Goal: Navigation & Orientation: Find specific page/section

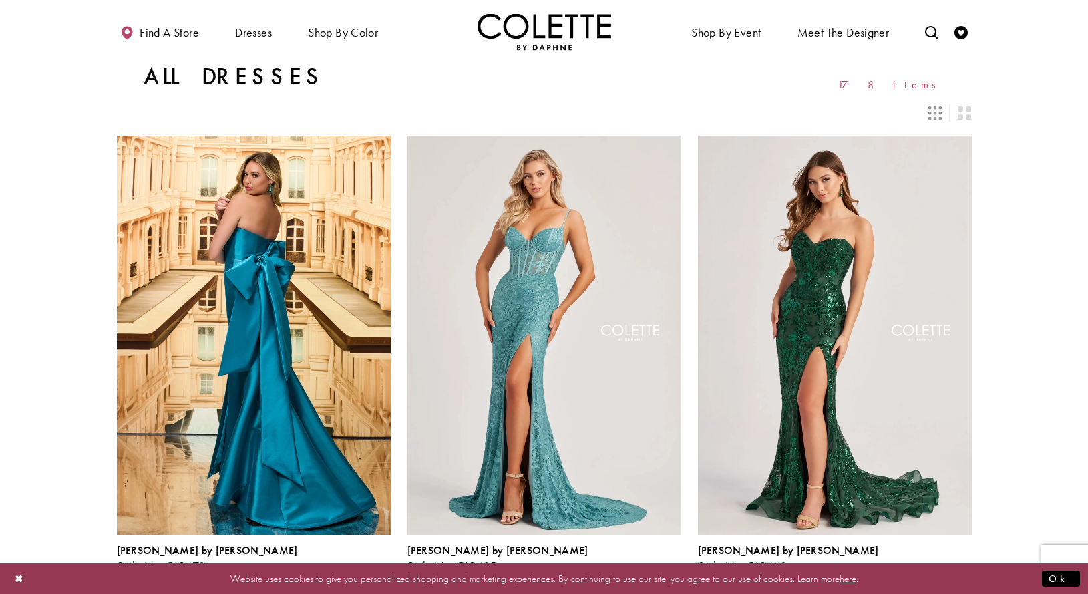
click at [941, 115] on icon "Switch layout to 3 columns" at bounding box center [934, 112] width 13 height 13
click at [954, 114] on div "Layout Controls" at bounding box center [964, 112] width 29 height 29
click at [956, 115] on div "Layout Controls" at bounding box center [964, 112] width 29 height 29
click at [960, 114] on icon "Switch layout to 2 columns" at bounding box center [964, 112] width 13 height 13
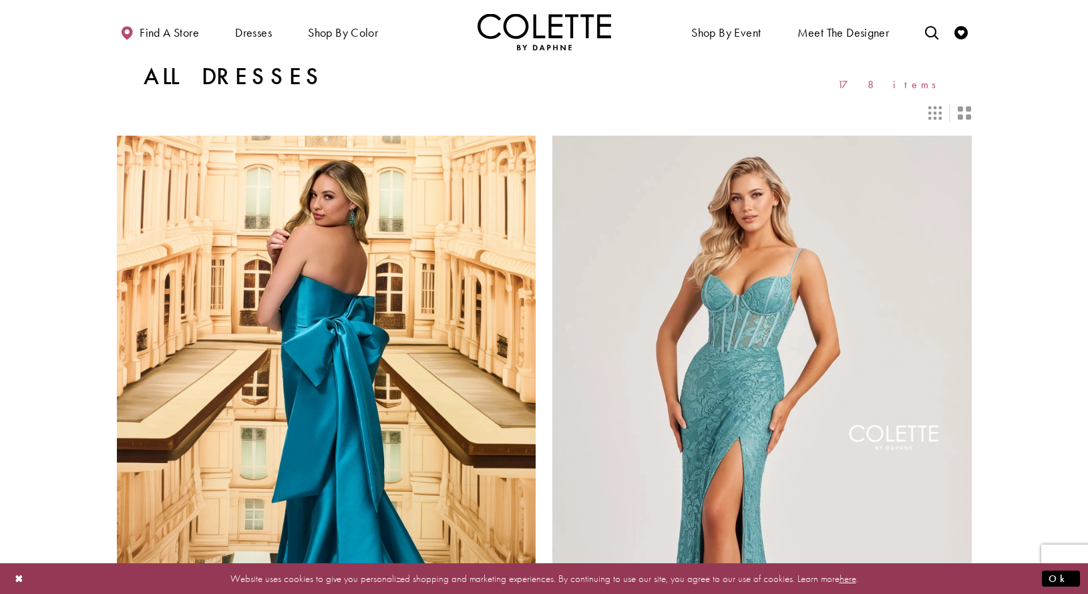
click at [941, 114] on icon "Switch layout to 3 columns" at bounding box center [934, 112] width 13 height 13
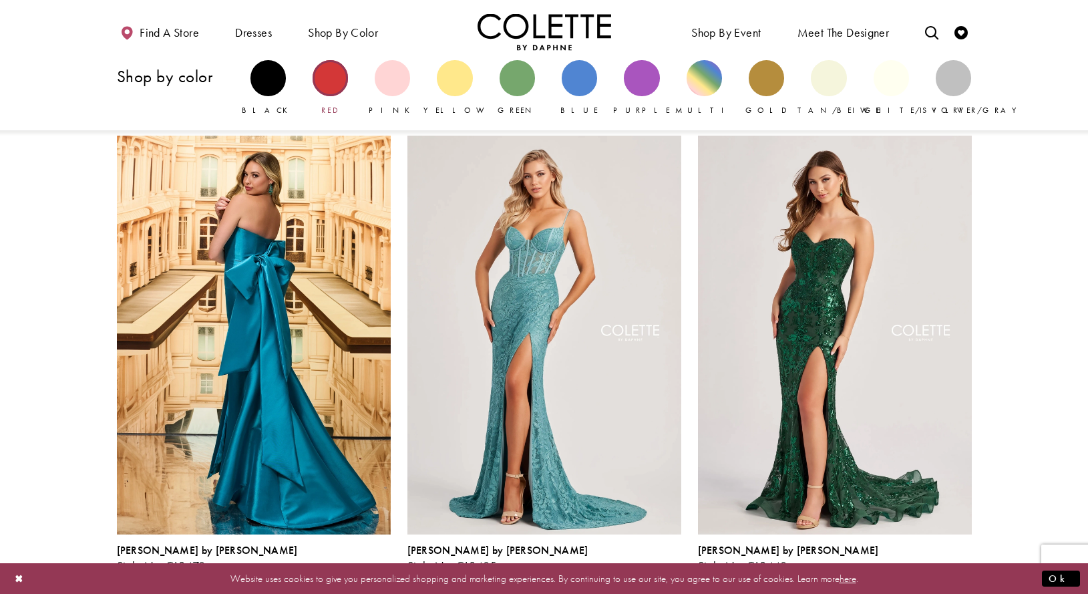
click at [328, 80] on div "Primary block" at bounding box center [330, 77] width 35 height 35
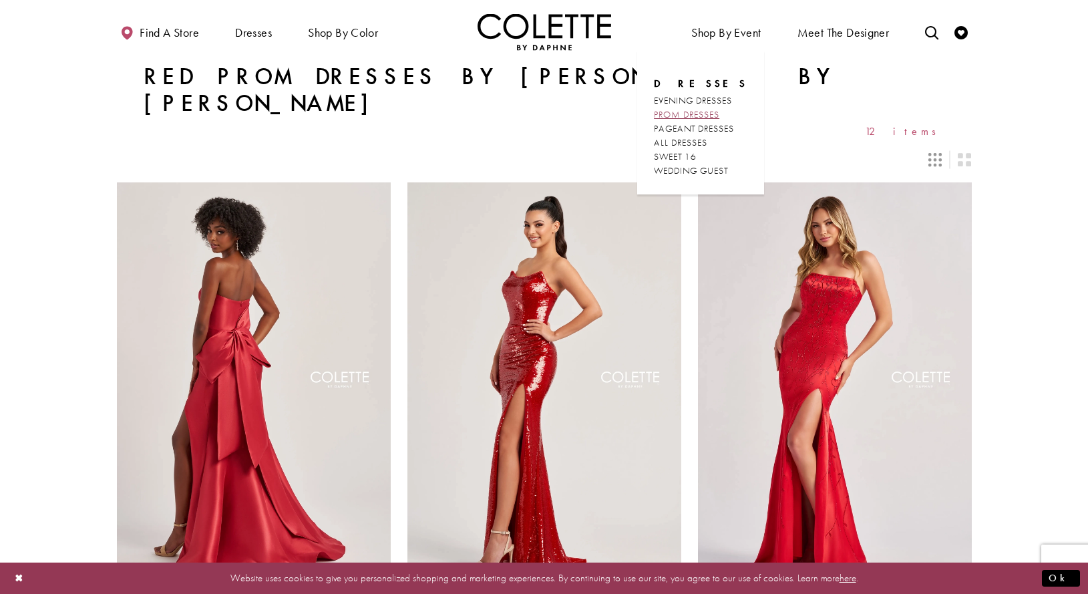
click at [703, 117] on span "PROM DRESSES" at bounding box center [686, 114] width 65 height 12
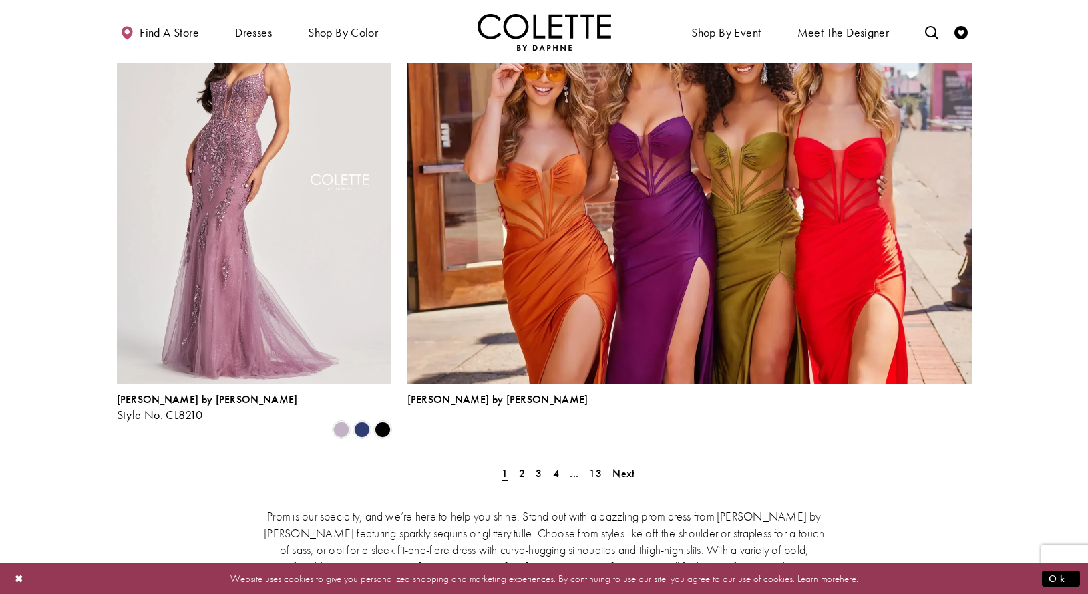
scroll to position [3065, 0]
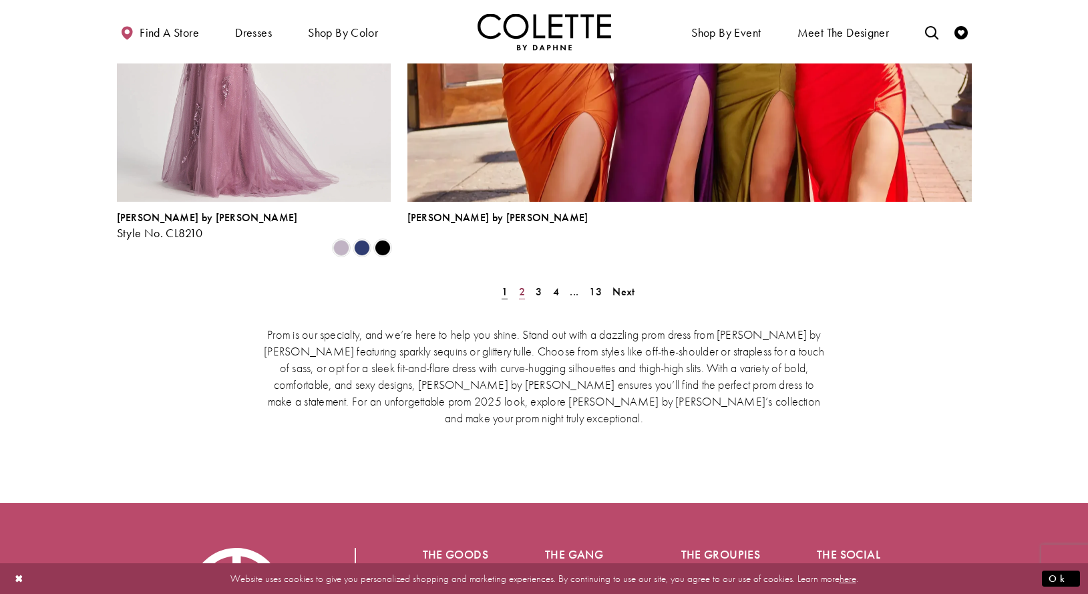
click at [519, 284] on span "2" at bounding box center [522, 291] width 6 height 14
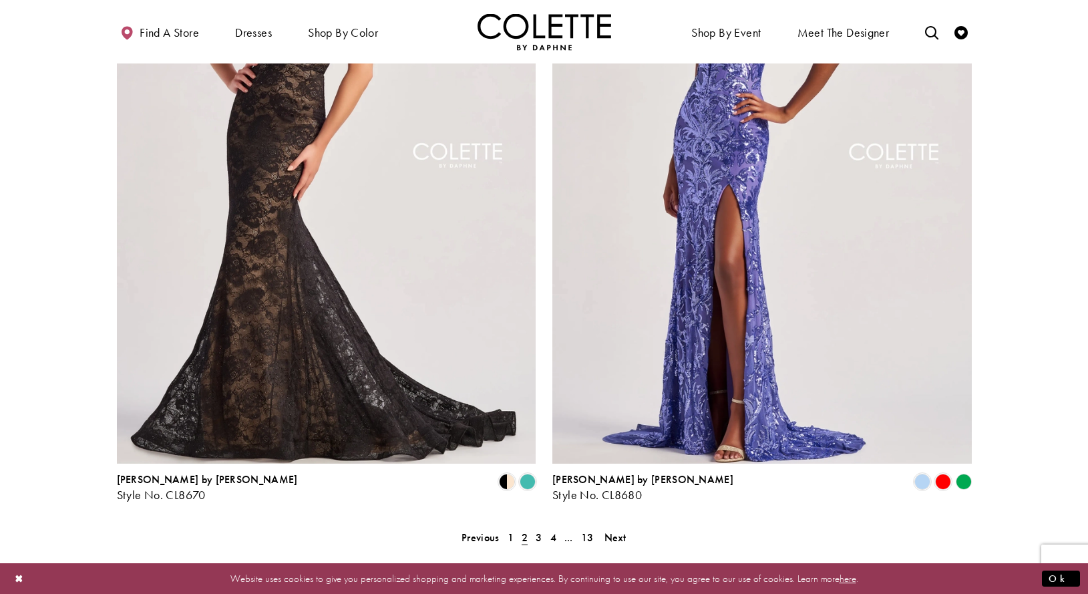
scroll to position [2727, 0]
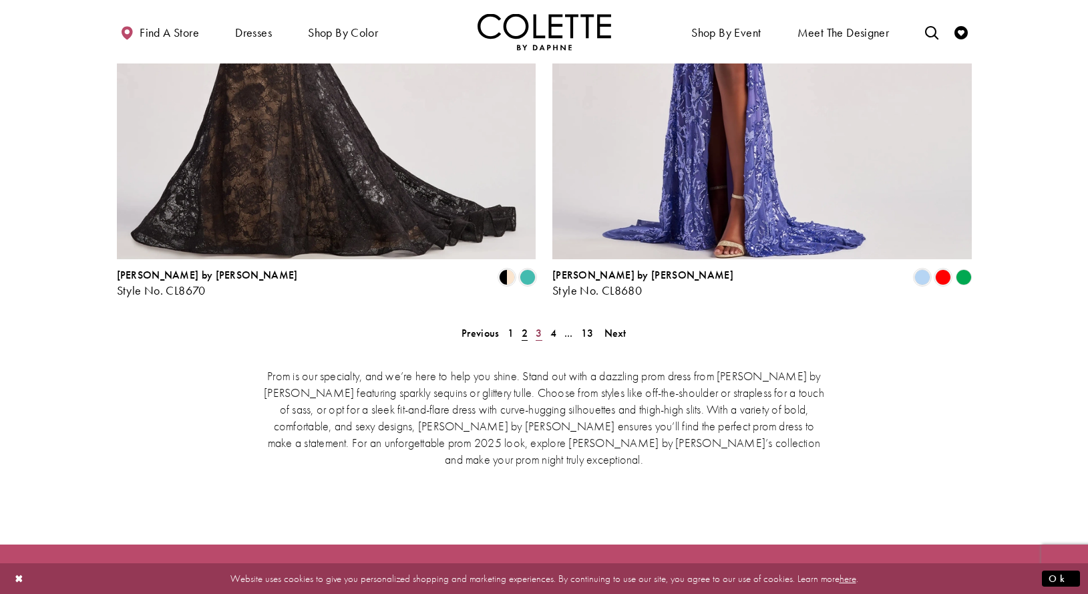
click at [538, 326] on span "3" at bounding box center [539, 333] width 6 height 14
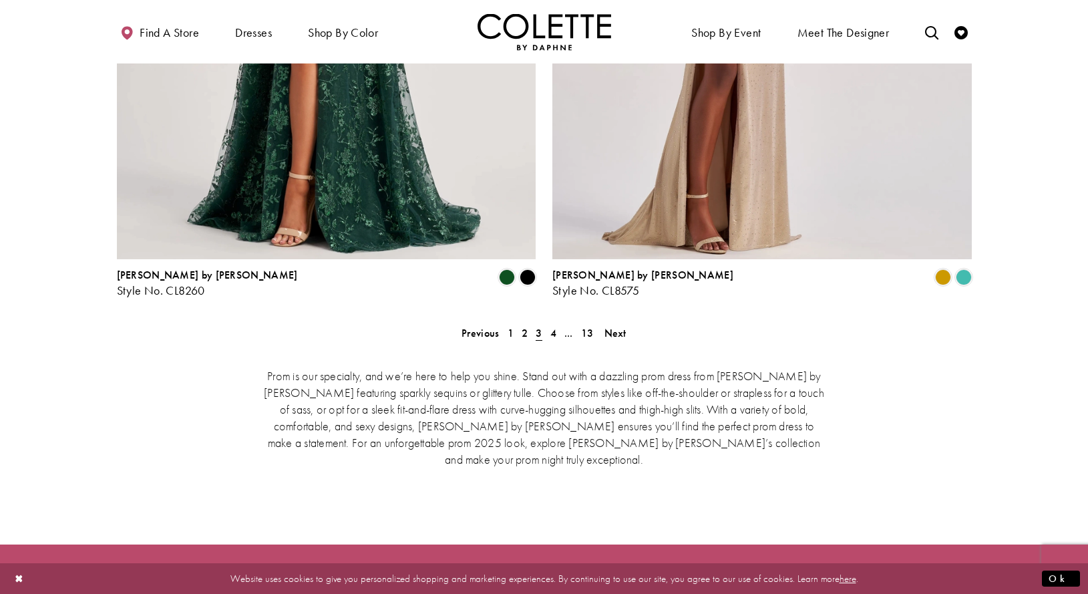
scroll to position [2863, 0]
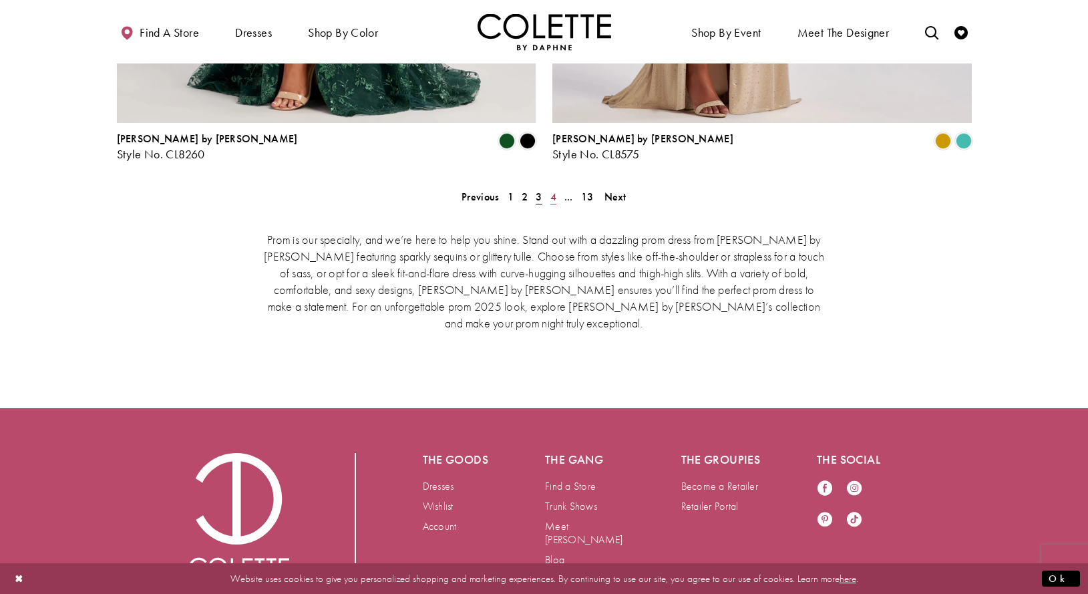
click at [555, 190] on span "4" at bounding box center [553, 197] width 6 height 14
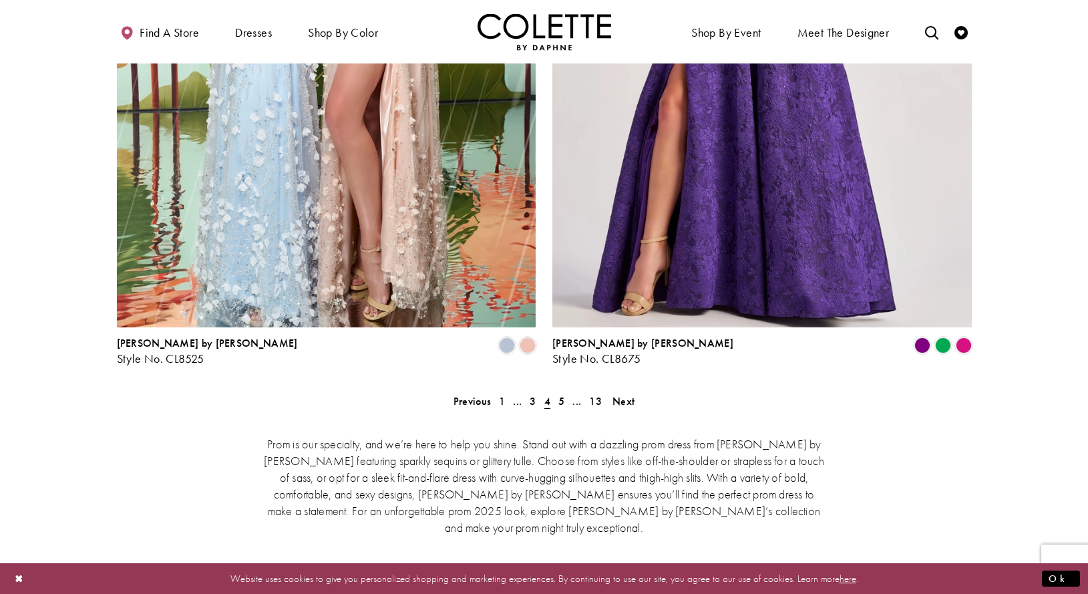
scroll to position [2795, 0]
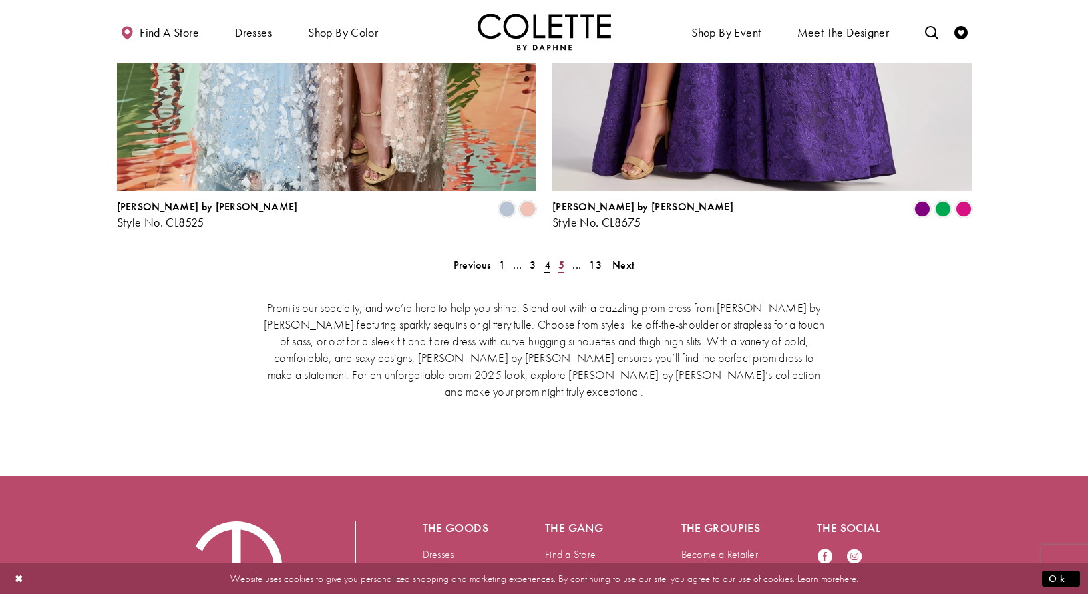
click at [558, 258] on span "5" at bounding box center [561, 265] width 6 height 14
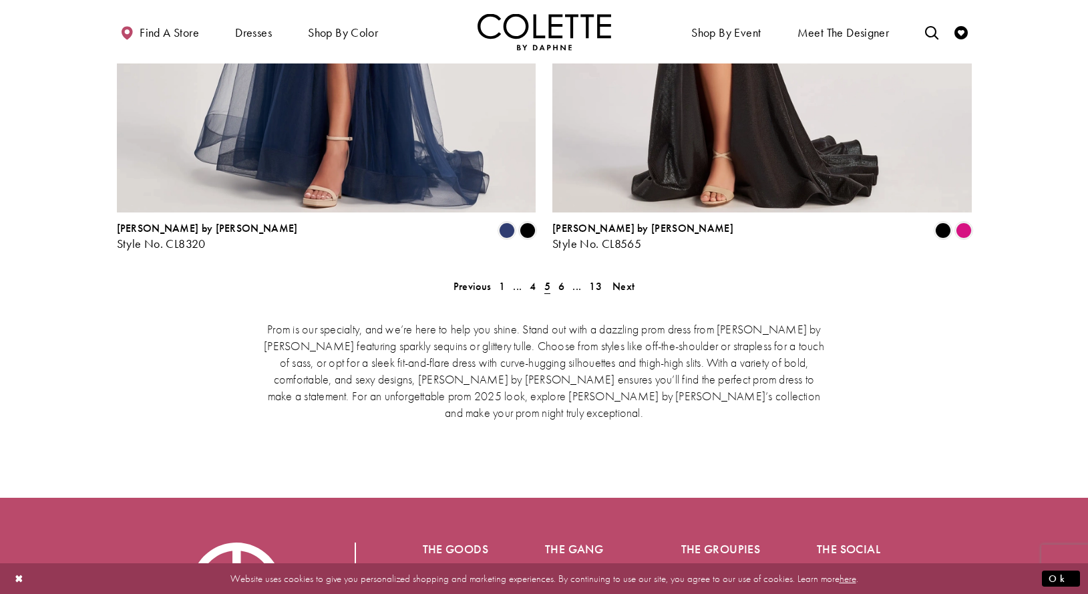
scroll to position [2795, 0]
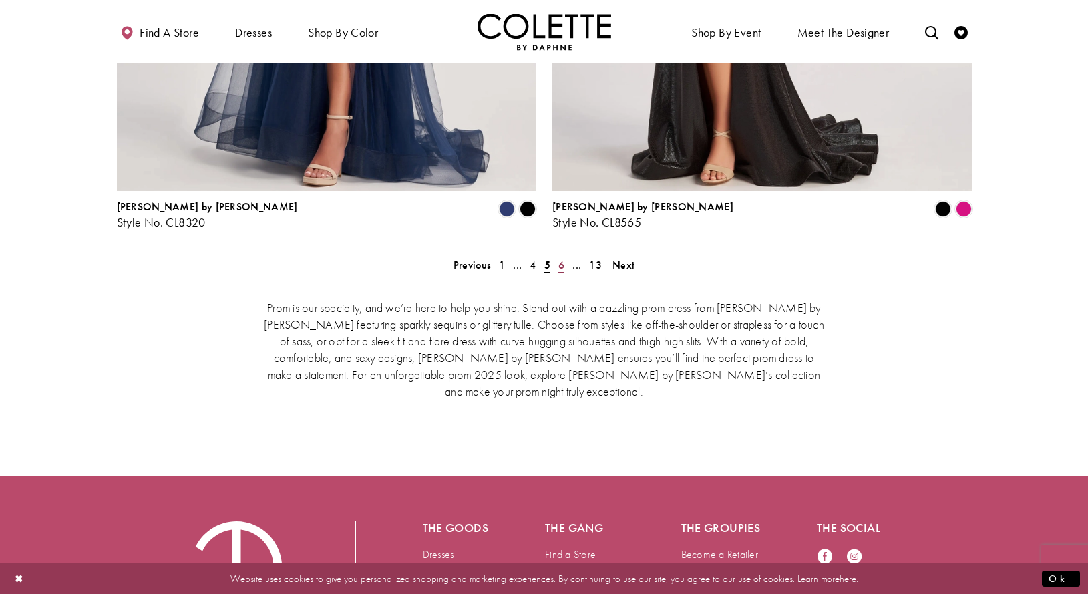
click at [565, 255] on link "6" at bounding box center [561, 264] width 14 height 19
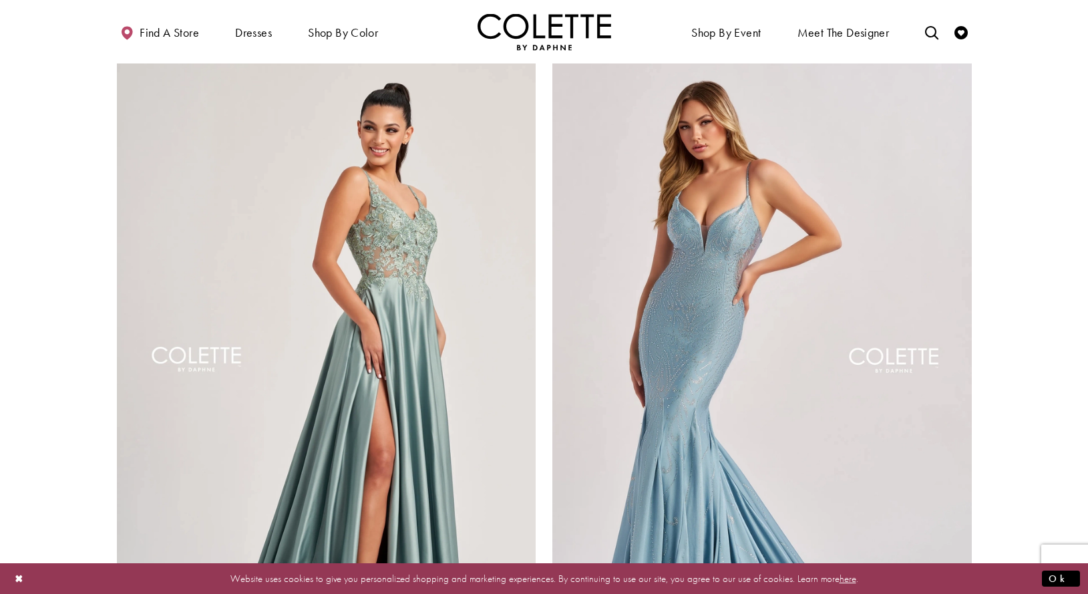
scroll to position [2795, 0]
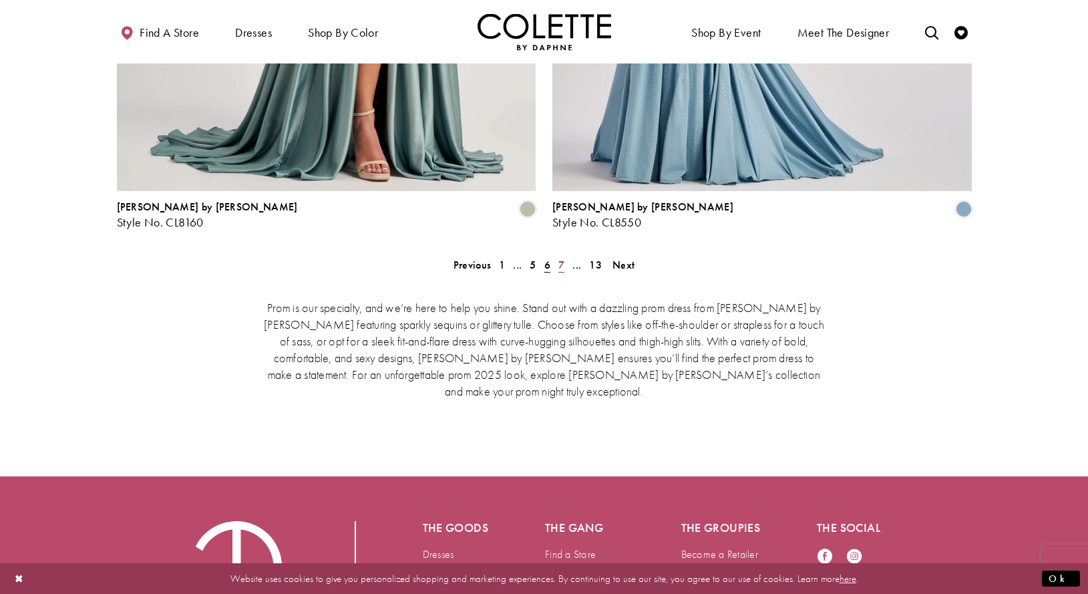
click at [565, 255] on link "7" at bounding box center [561, 264] width 14 height 19
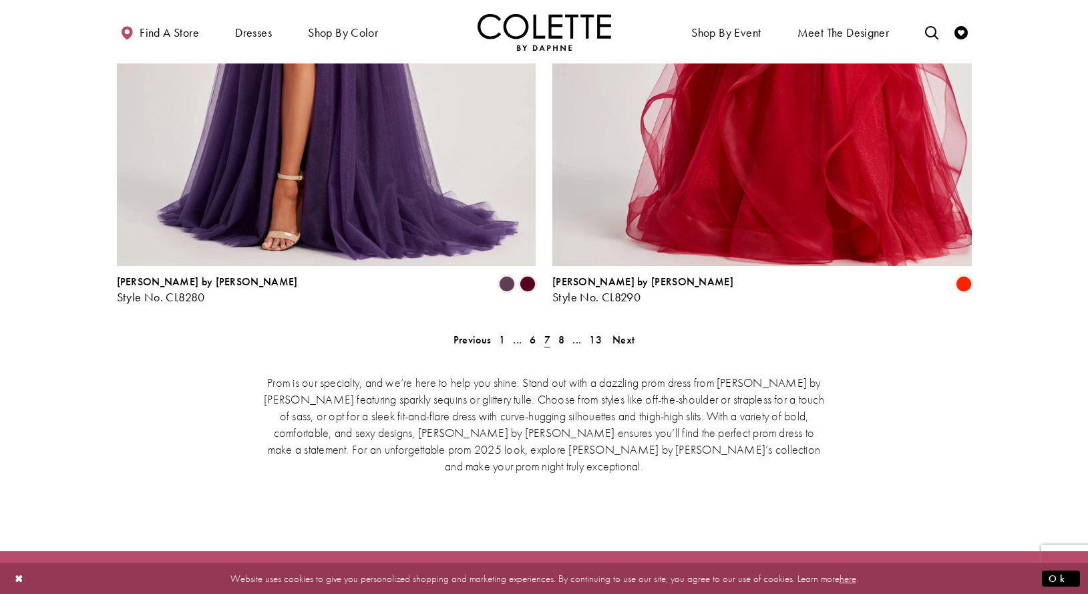
scroll to position [2727, 0]
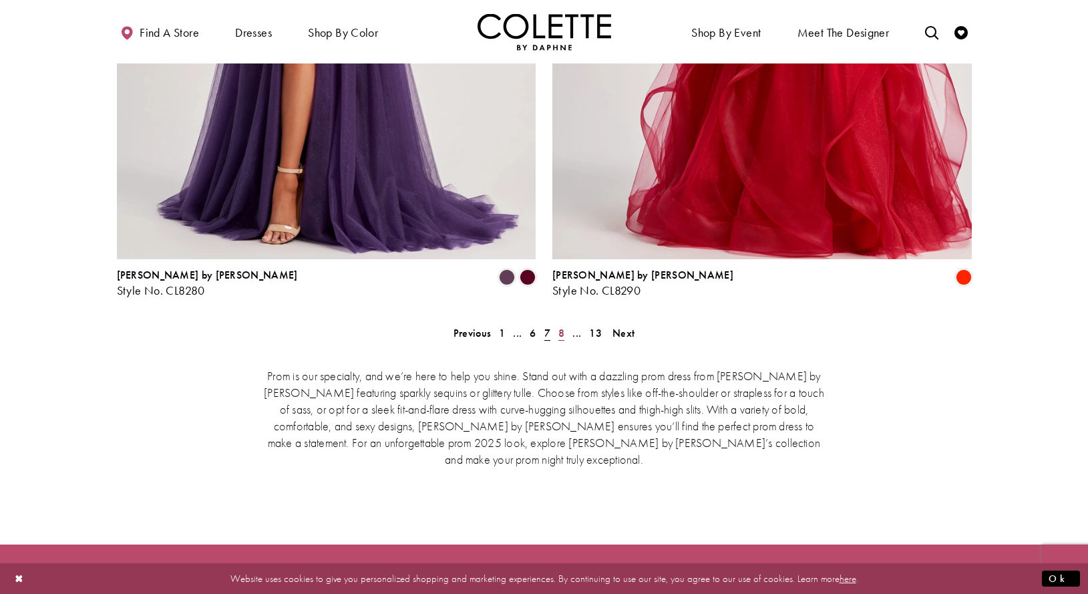
click at [566, 323] on link "8" at bounding box center [561, 332] width 14 height 19
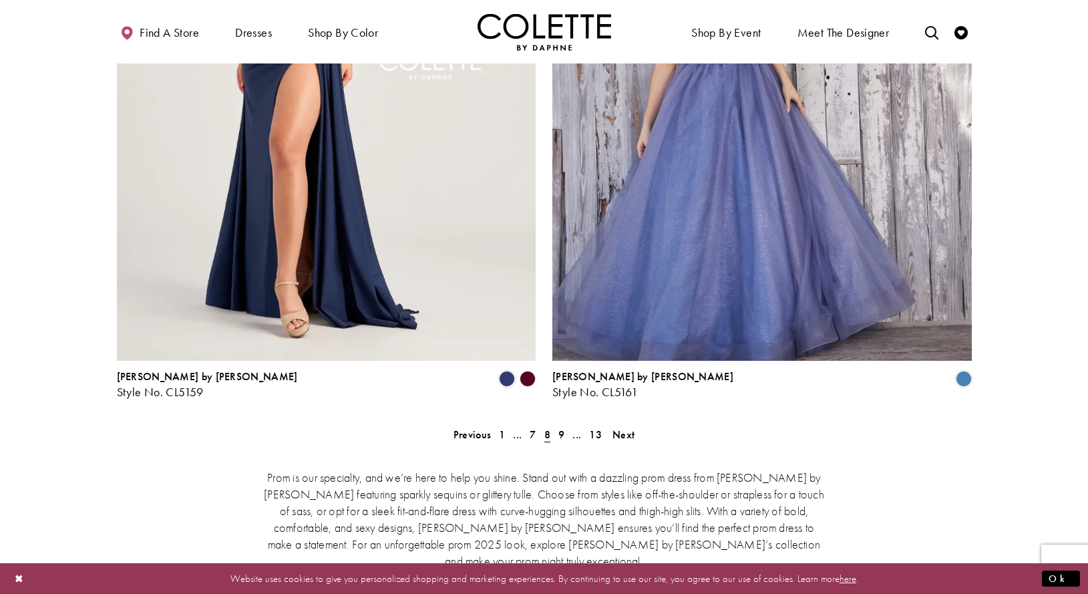
scroll to position [2795, 0]
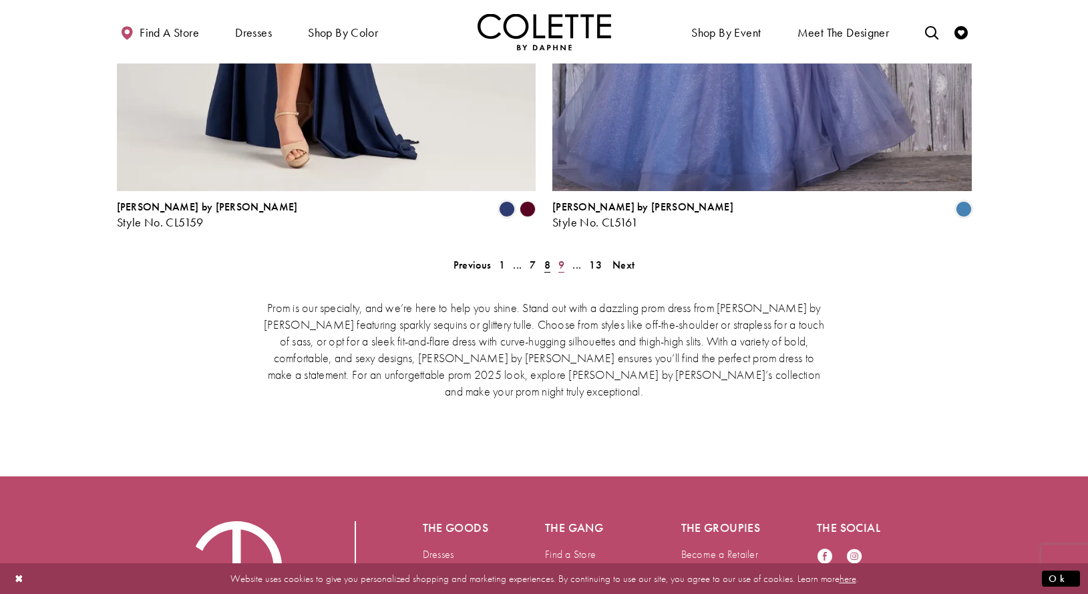
click at [566, 255] on link "9" at bounding box center [561, 264] width 14 height 19
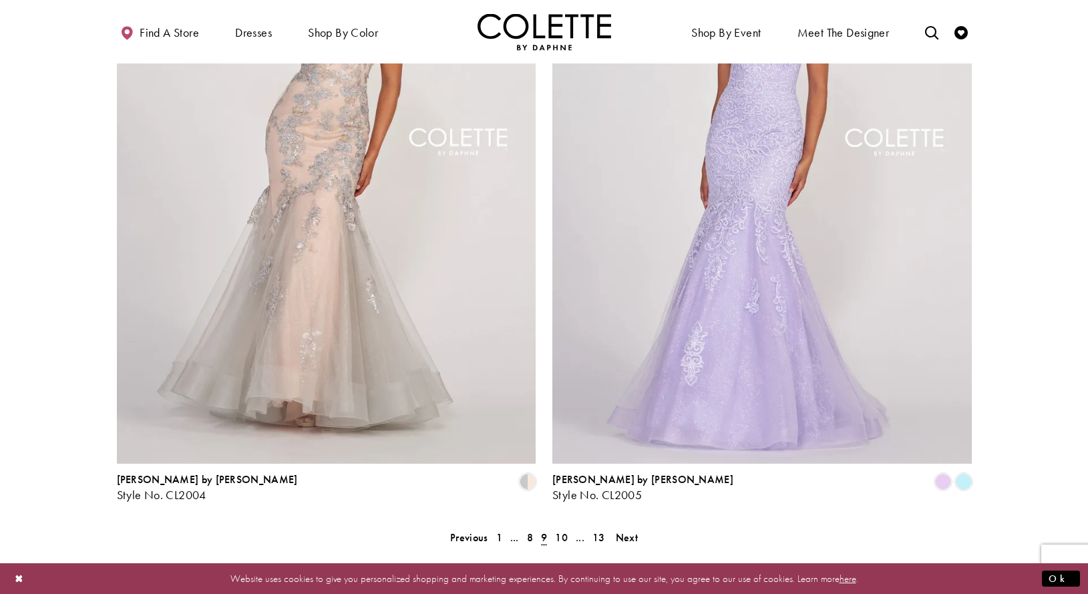
scroll to position [2727, 0]
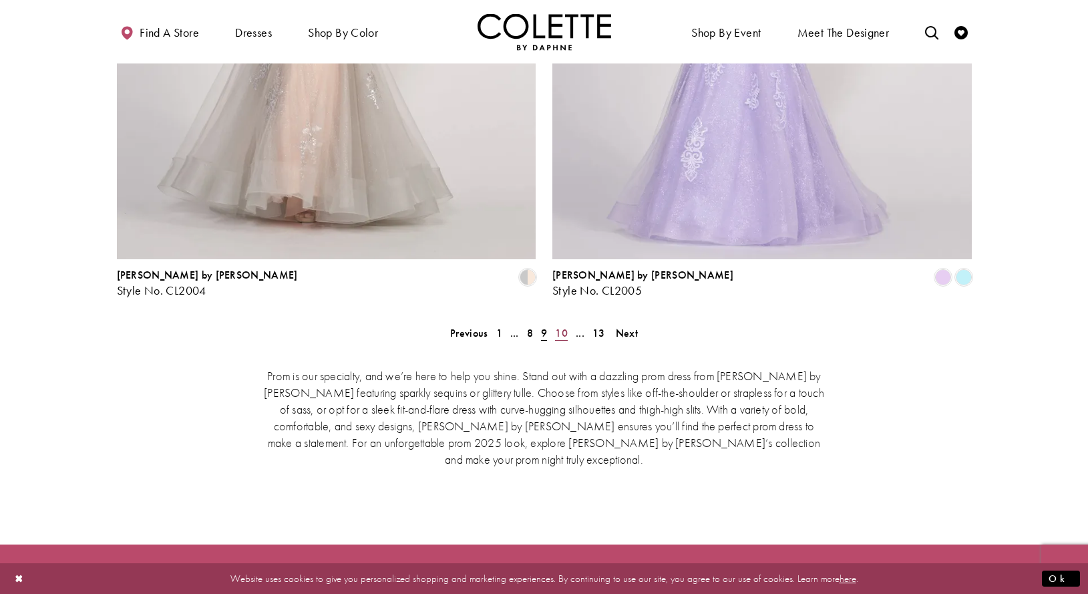
click at [566, 326] on span "10" at bounding box center [561, 333] width 13 height 14
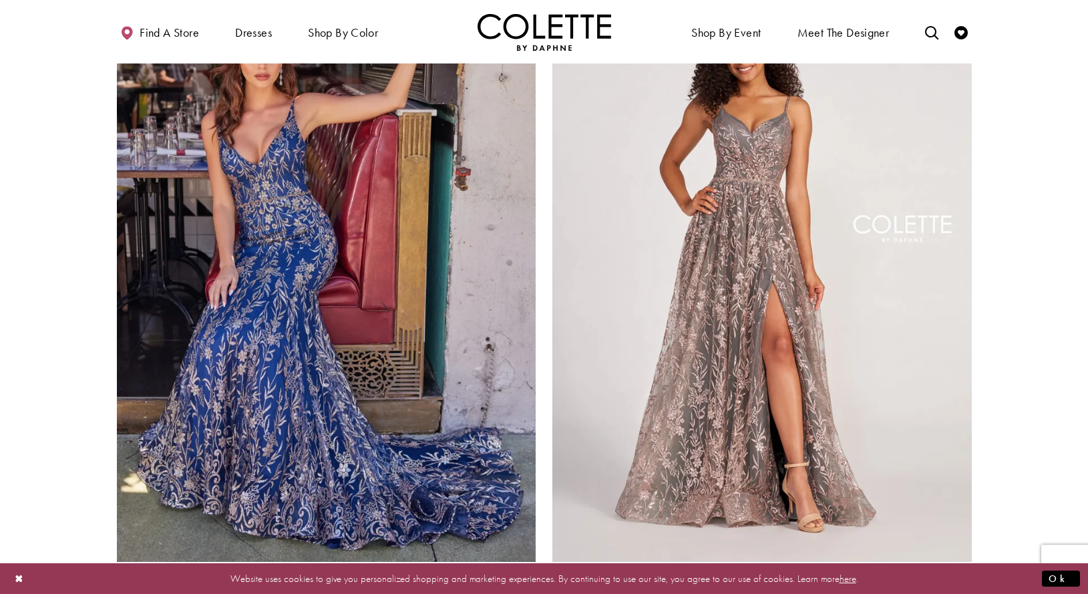
scroll to position [2522, 0]
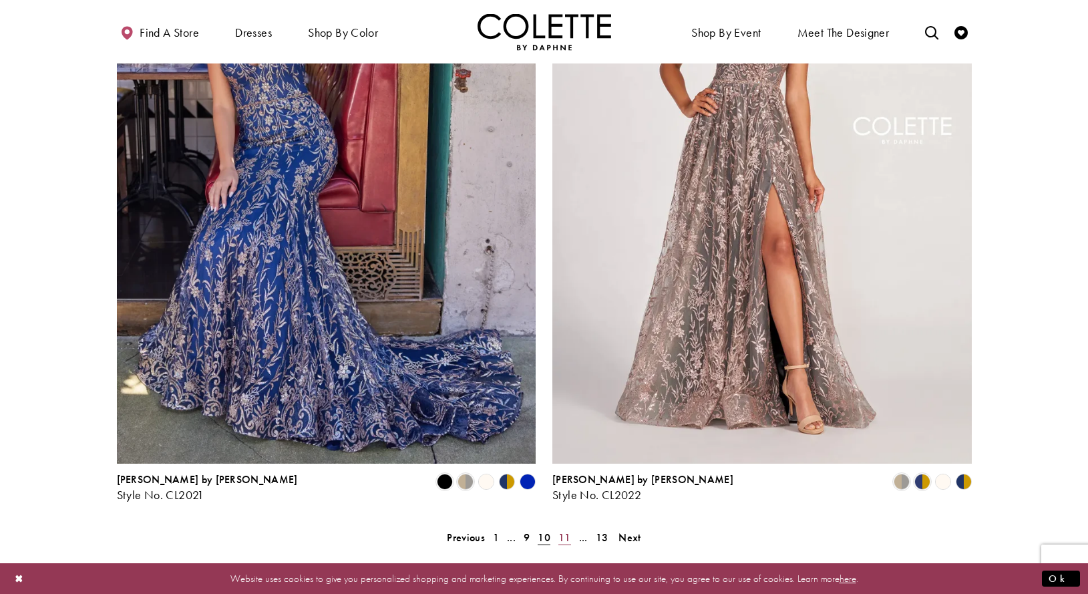
click at [567, 530] on span "11" at bounding box center [564, 537] width 13 height 14
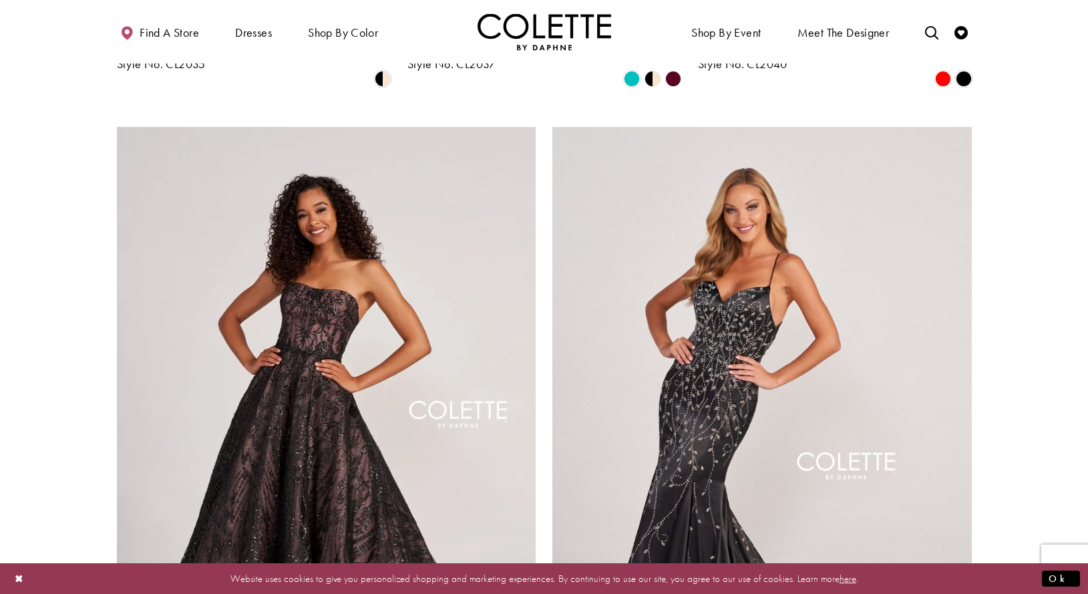
scroll to position [2795, 0]
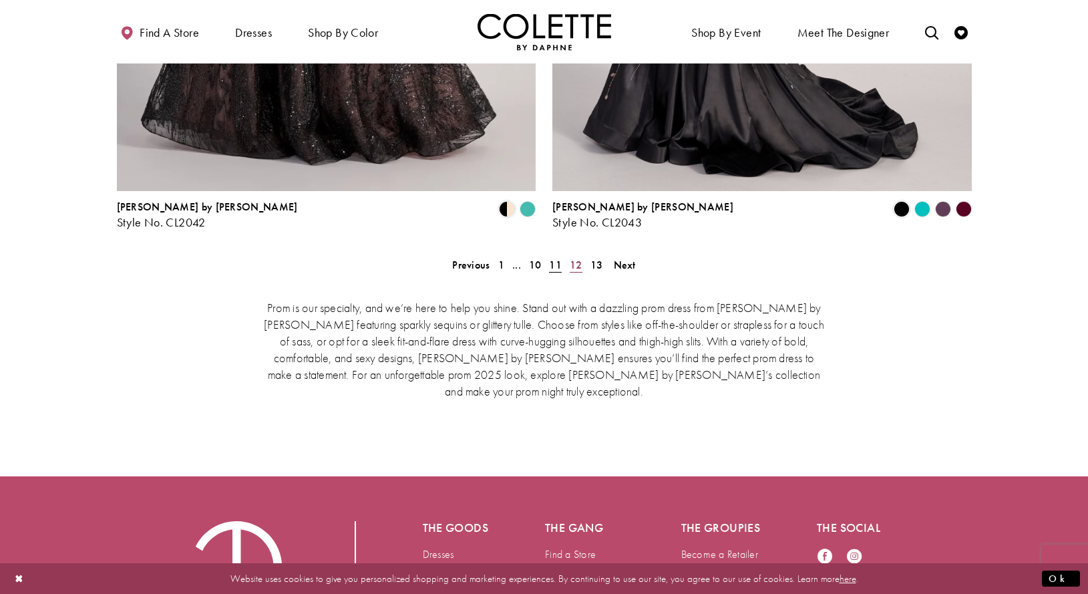
click at [576, 258] on span "12" at bounding box center [576, 265] width 13 height 14
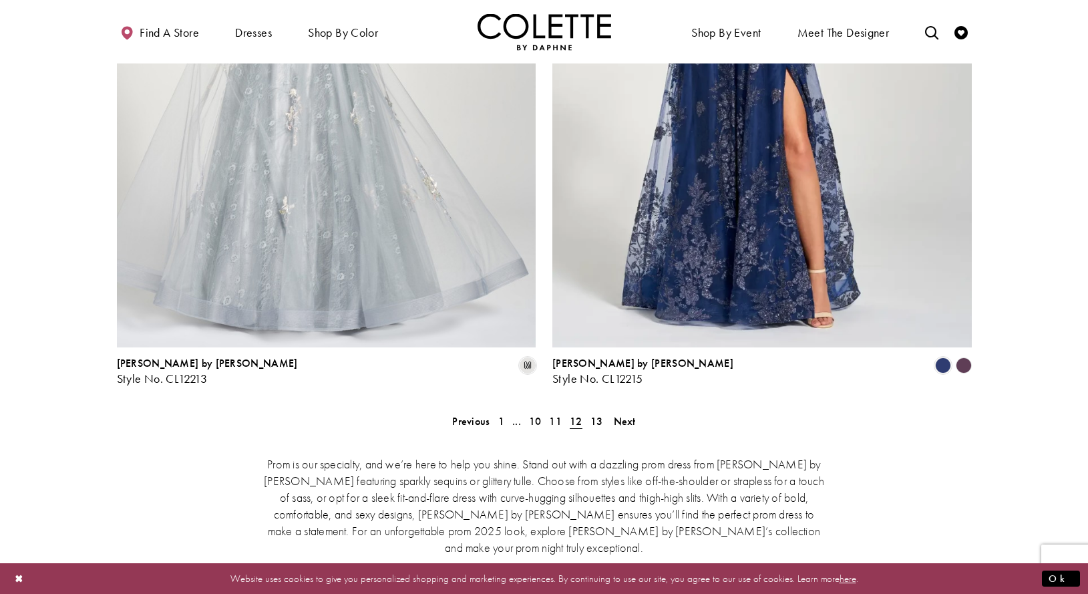
scroll to position [2727, 0]
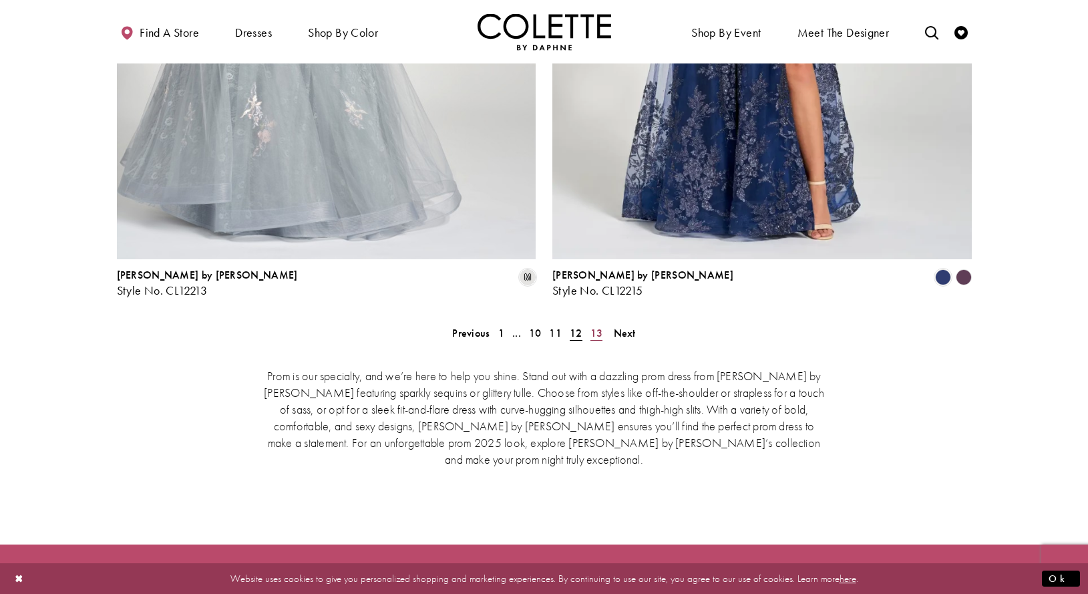
click at [599, 326] on span "13" at bounding box center [596, 333] width 13 height 14
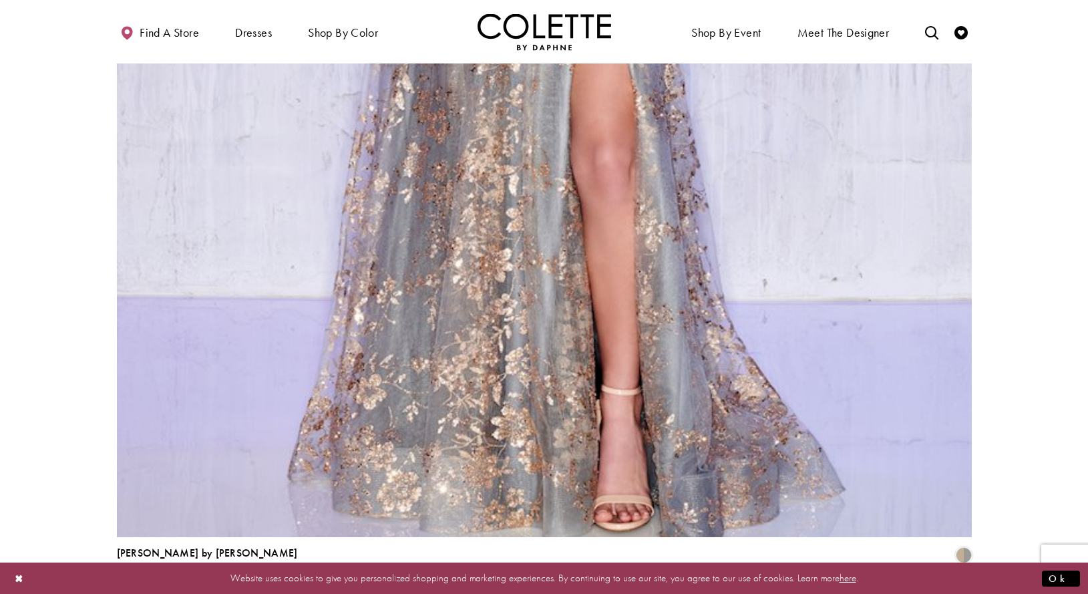
scroll to position [3031, 0]
